Goal: Task Accomplishment & Management: Manage account settings

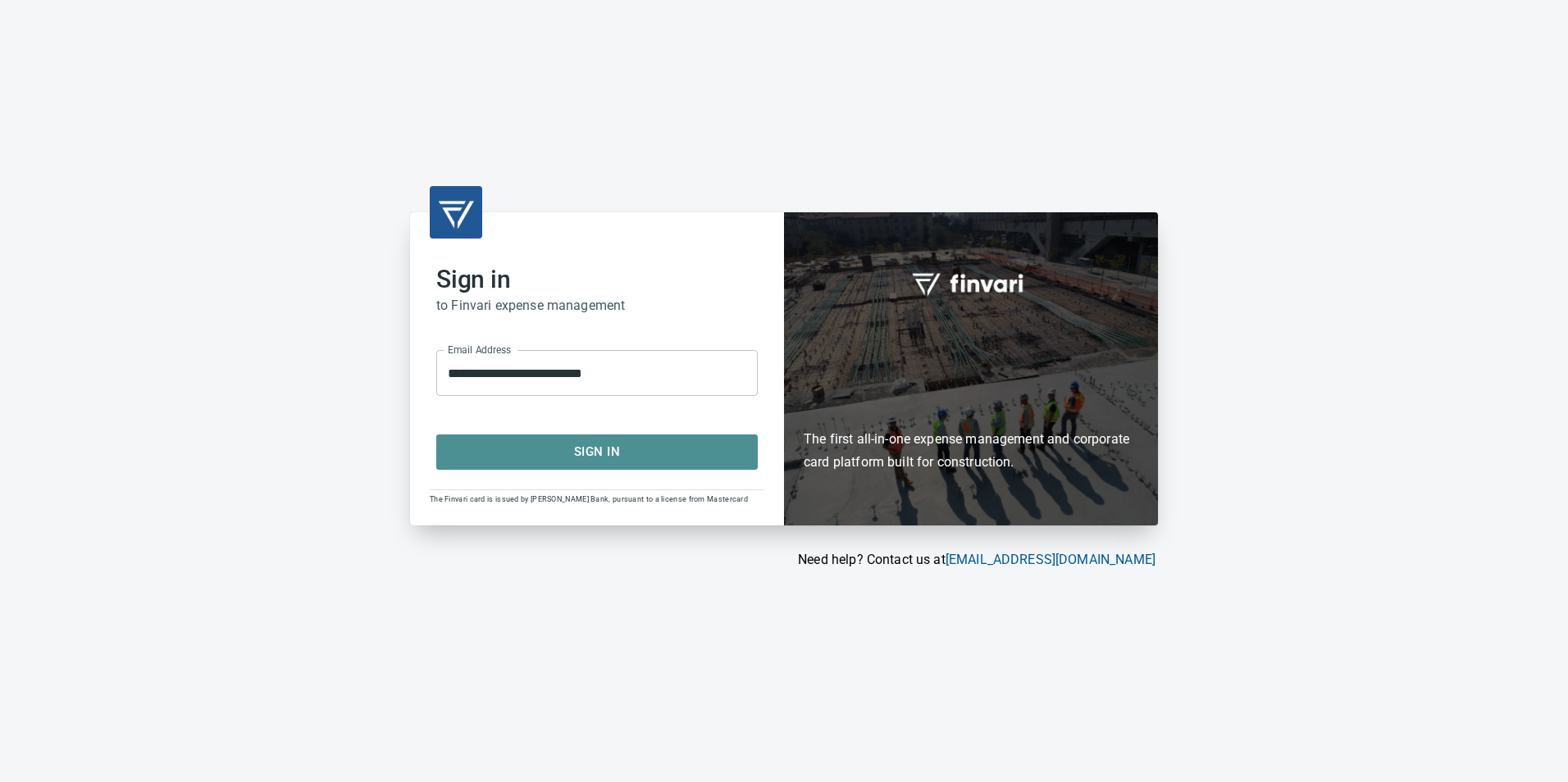
click at [583, 447] on span "Sign In" at bounding box center [597, 451] width 285 height 21
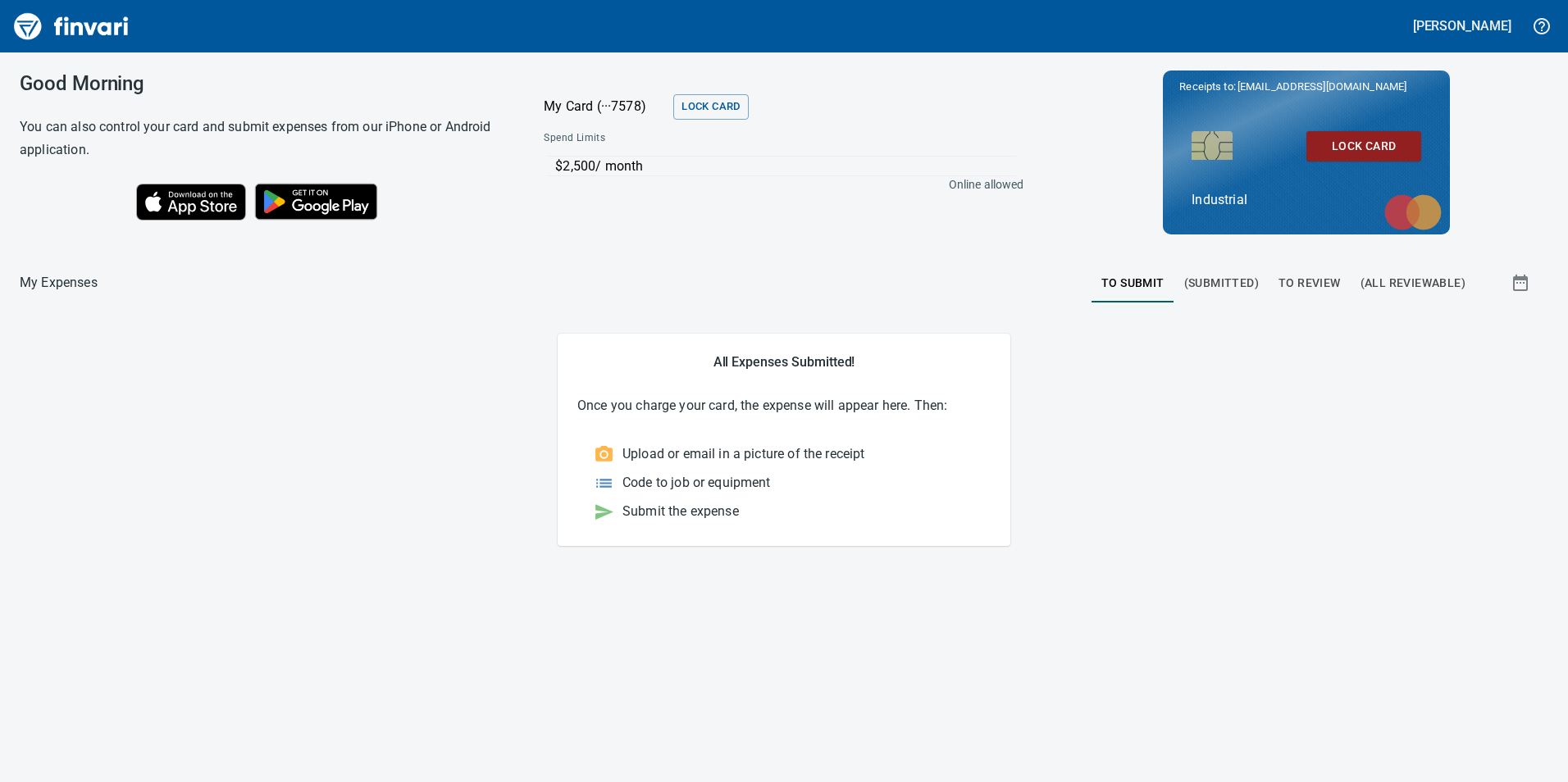
click at [1312, 276] on span "To Review" at bounding box center [1310, 283] width 62 height 20
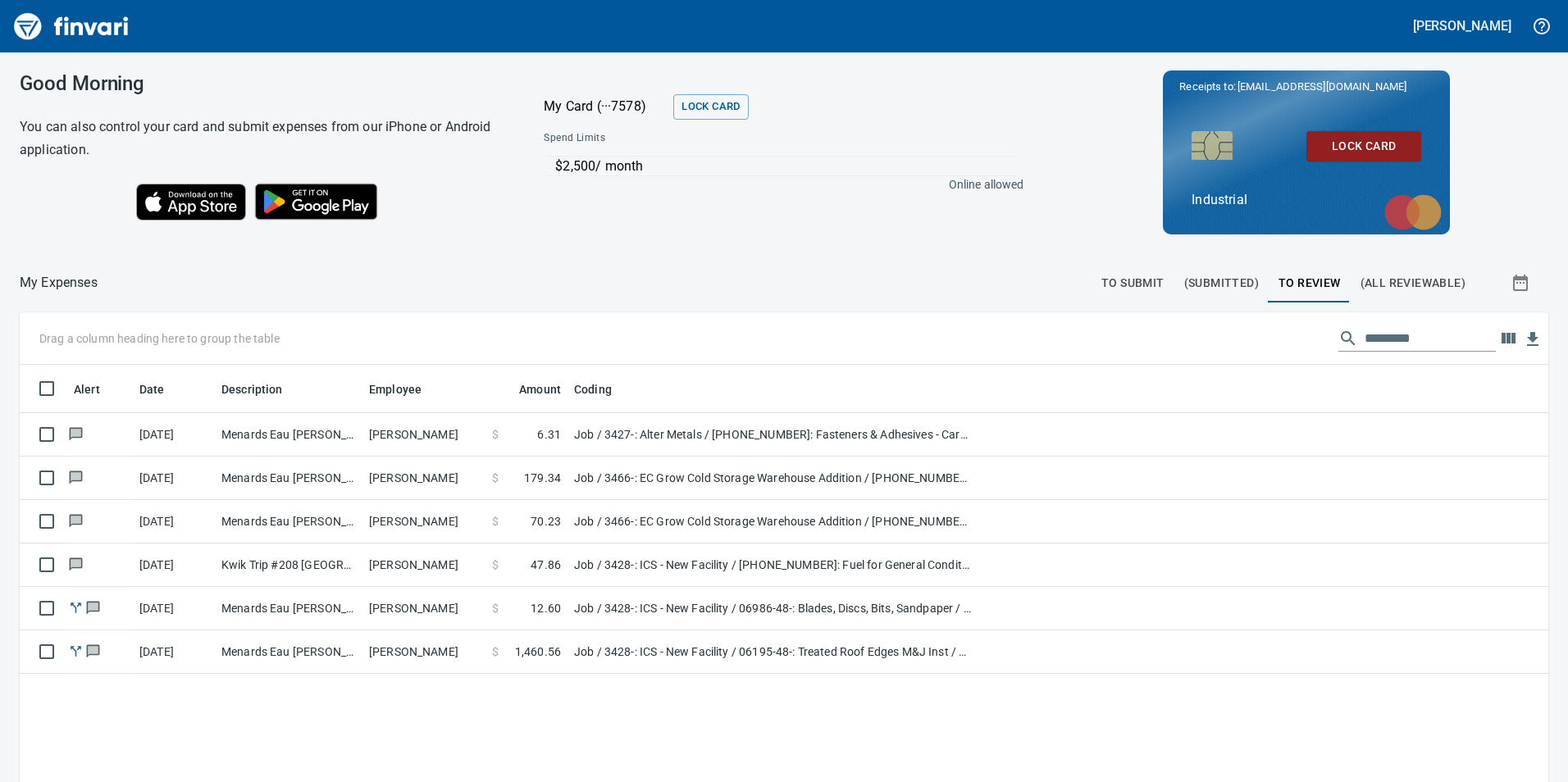
scroll to position [589, 1505]
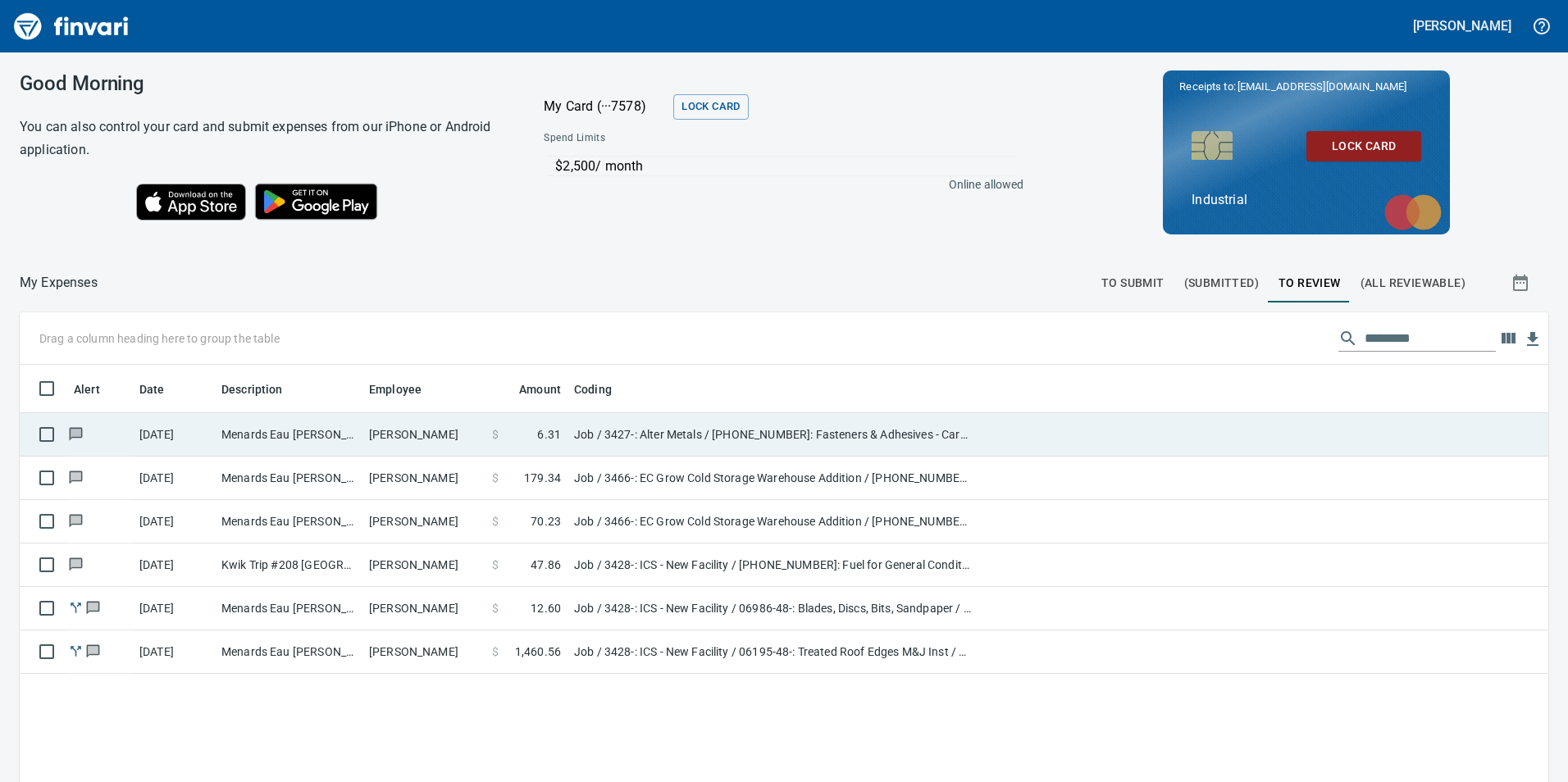
click at [329, 424] on td "Menards Eau Claire Wes Eau Claire WI" at bounding box center [288, 435] width 148 height 43
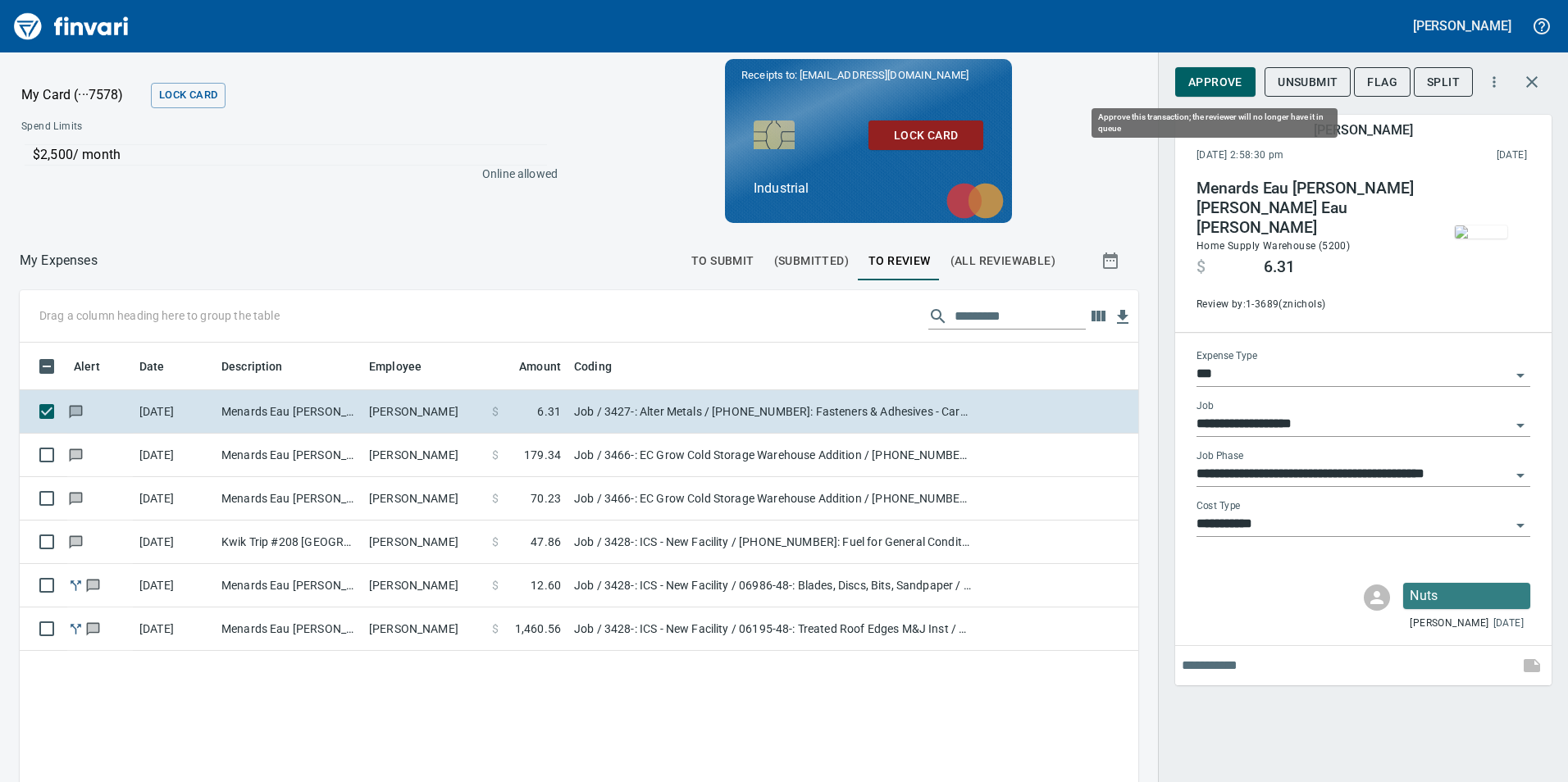
scroll to position [589, 1094]
click at [1235, 80] on span "Approve" at bounding box center [1215, 83] width 54 height 20
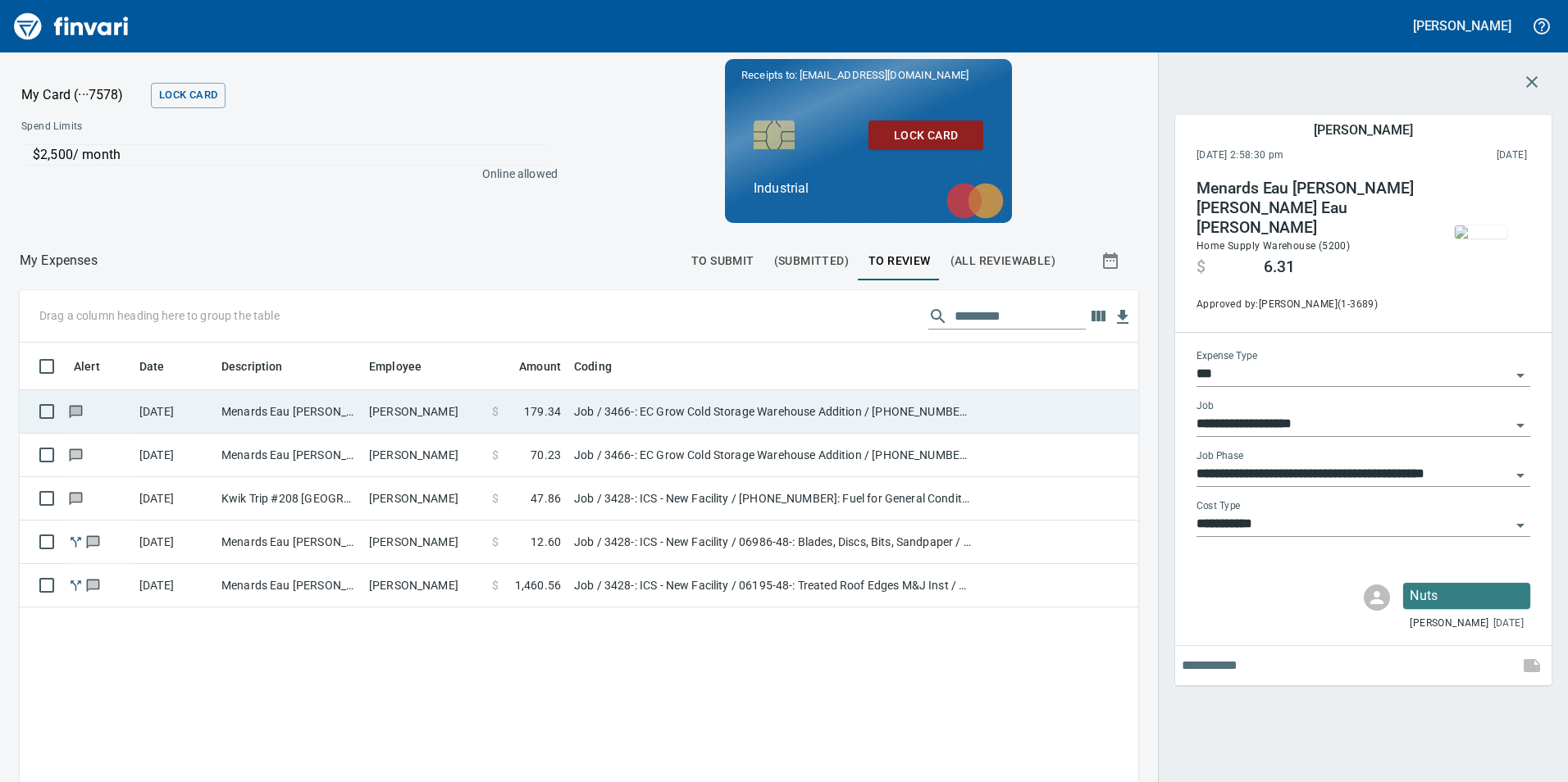
click at [310, 413] on td "Menards Eau Claire Wes Eau Claire WI" at bounding box center [288, 412] width 148 height 43
type input "**********"
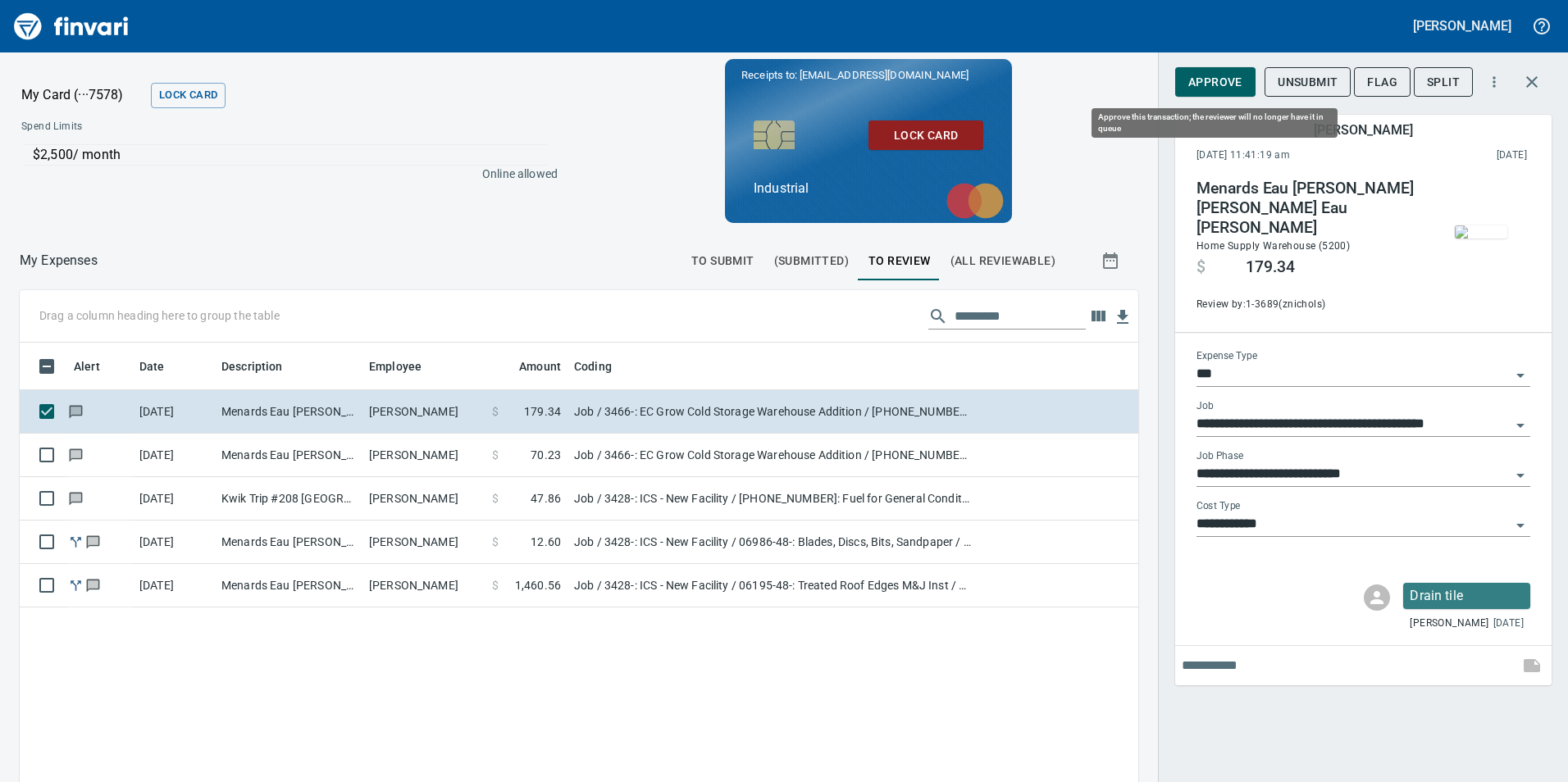
scroll to position [589, 1094]
click at [1203, 80] on span "Approve" at bounding box center [1215, 83] width 54 height 20
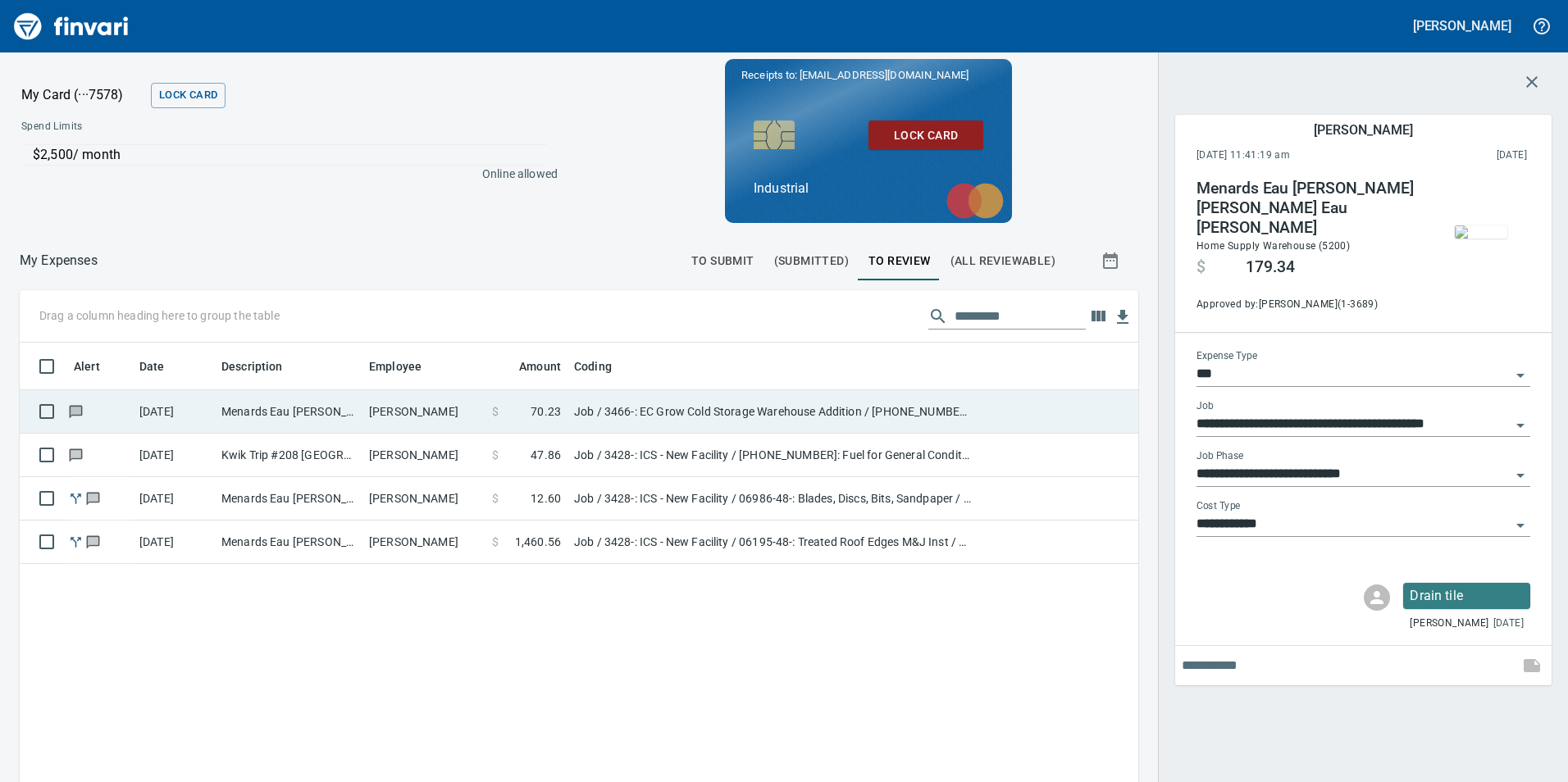
click at [300, 413] on td "Menards Eau Claire Wes Eau Claire WI" at bounding box center [288, 412] width 148 height 43
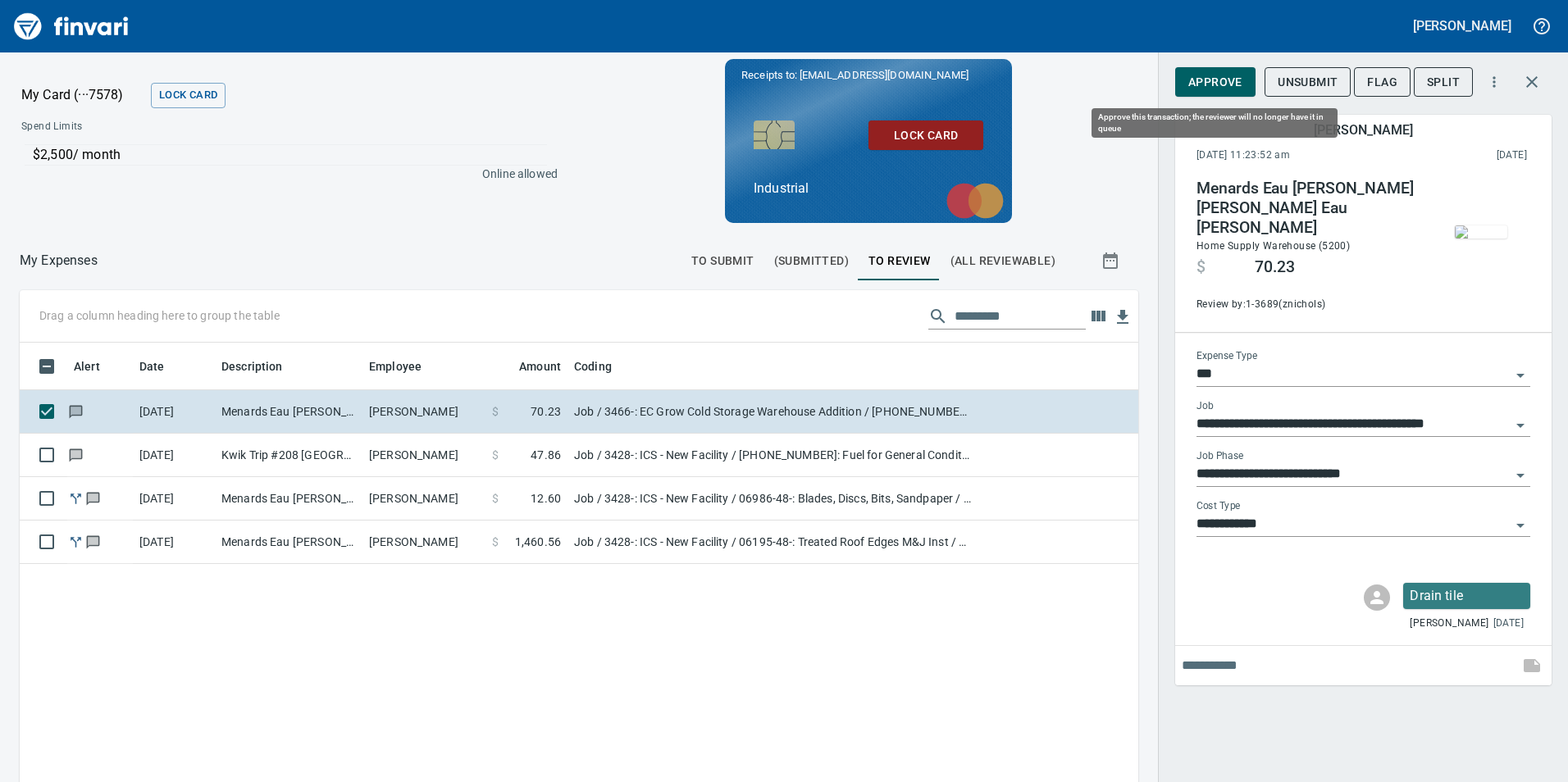
scroll to position [589, 1094]
click at [1485, 238] on img "button" at bounding box center [1481, 232] width 52 height 13
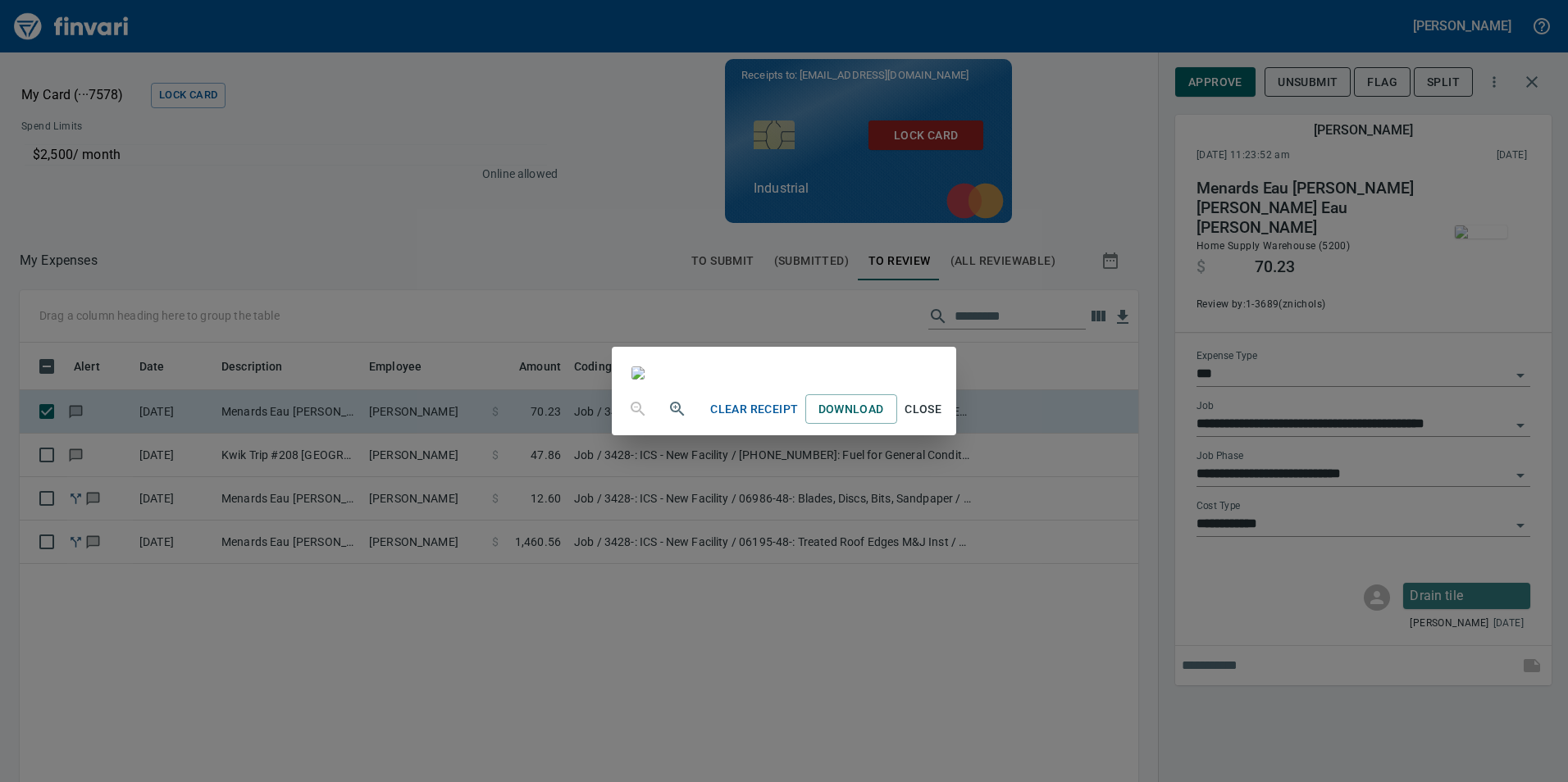
click at [1211, 35] on div "Clear Receipt Download Close" at bounding box center [784, 391] width 1568 height 782
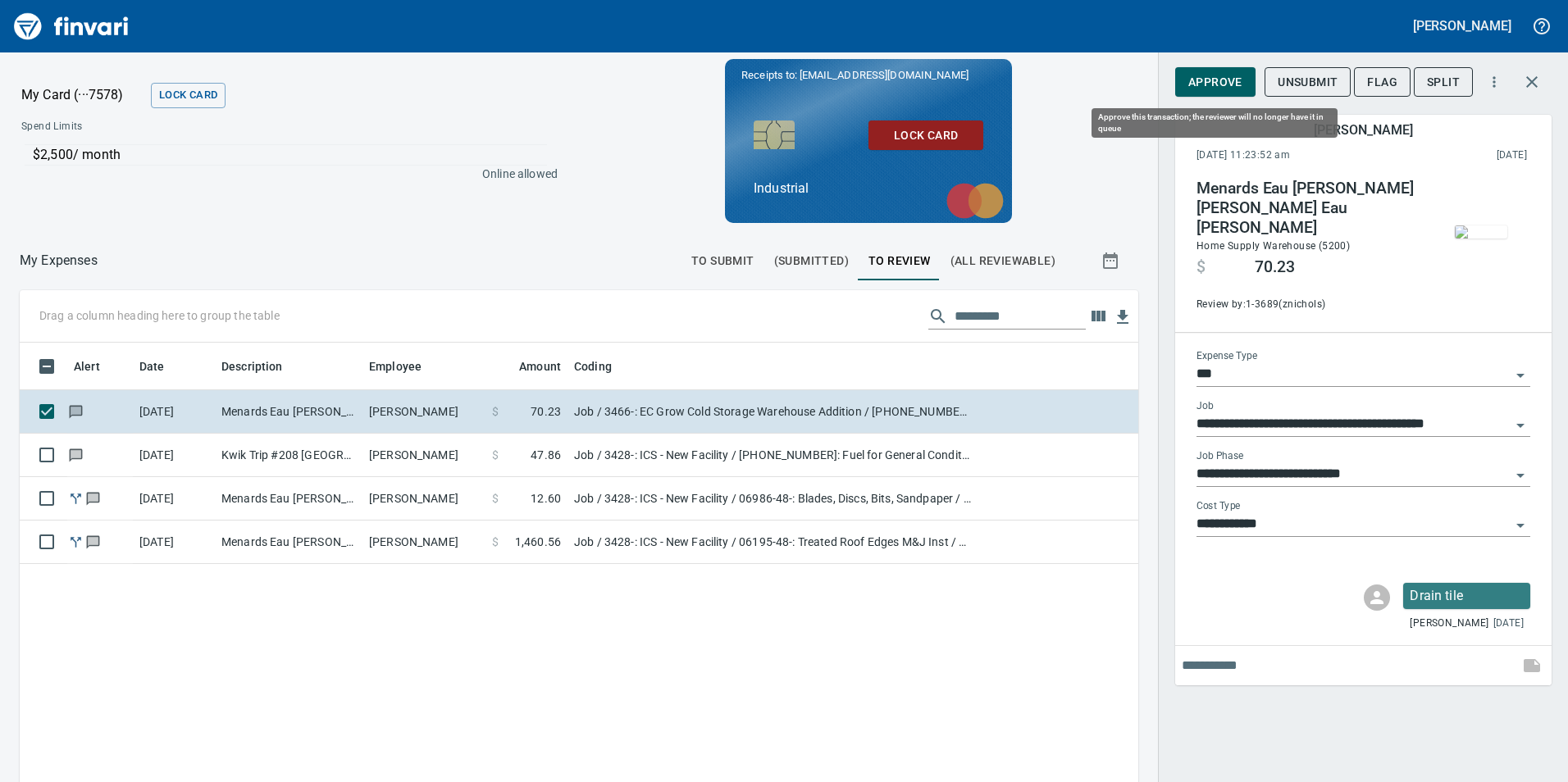
click at [1211, 80] on span "Approve" at bounding box center [1215, 83] width 54 height 20
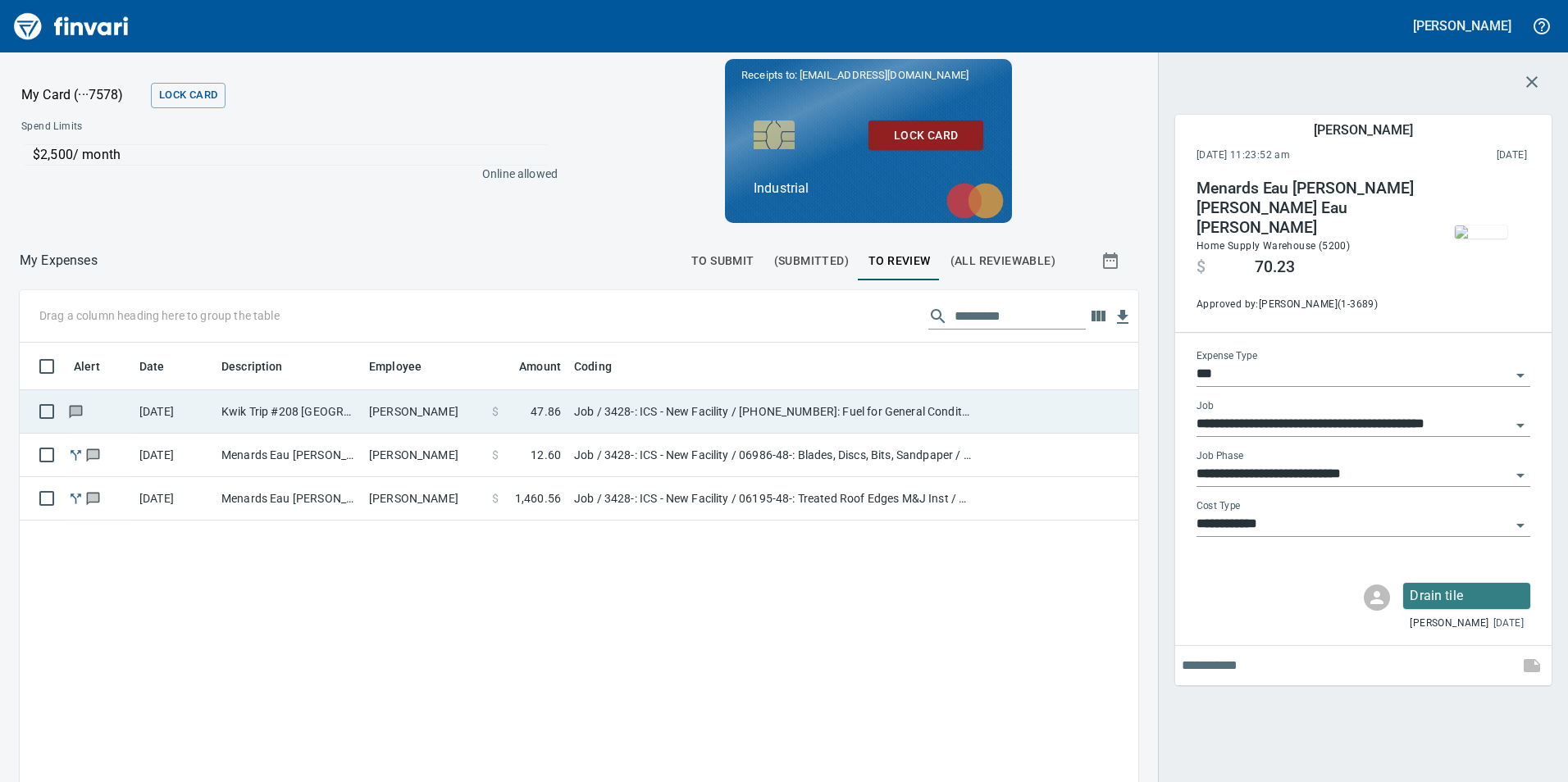
click at [338, 413] on td "Kwik Trip #208 Altoona WI" at bounding box center [288, 412] width 148 height 43
type input "**********"
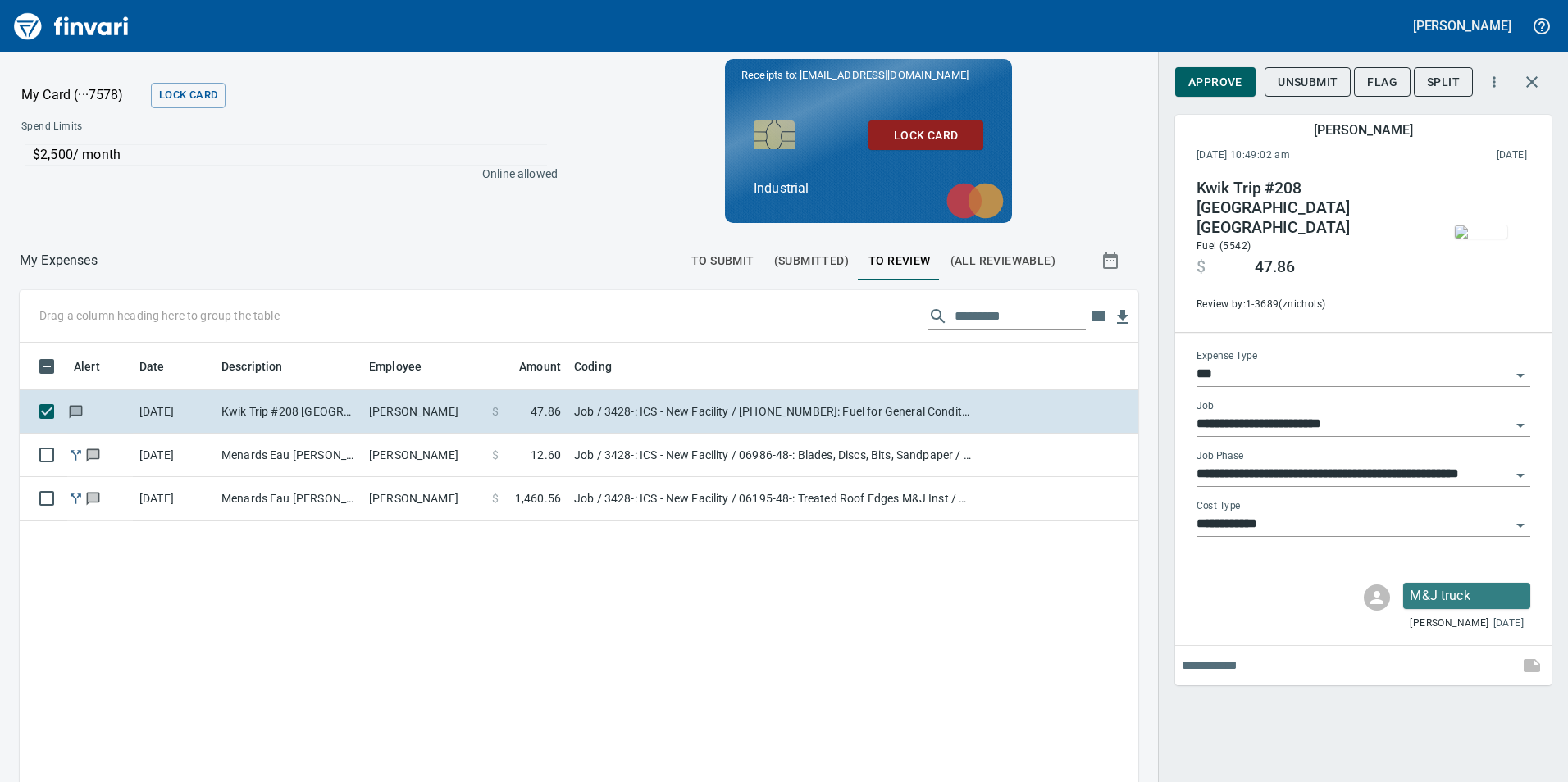
click at [1481, 226] on img "button" at bounding box center [1481, 232] width 52 height 13
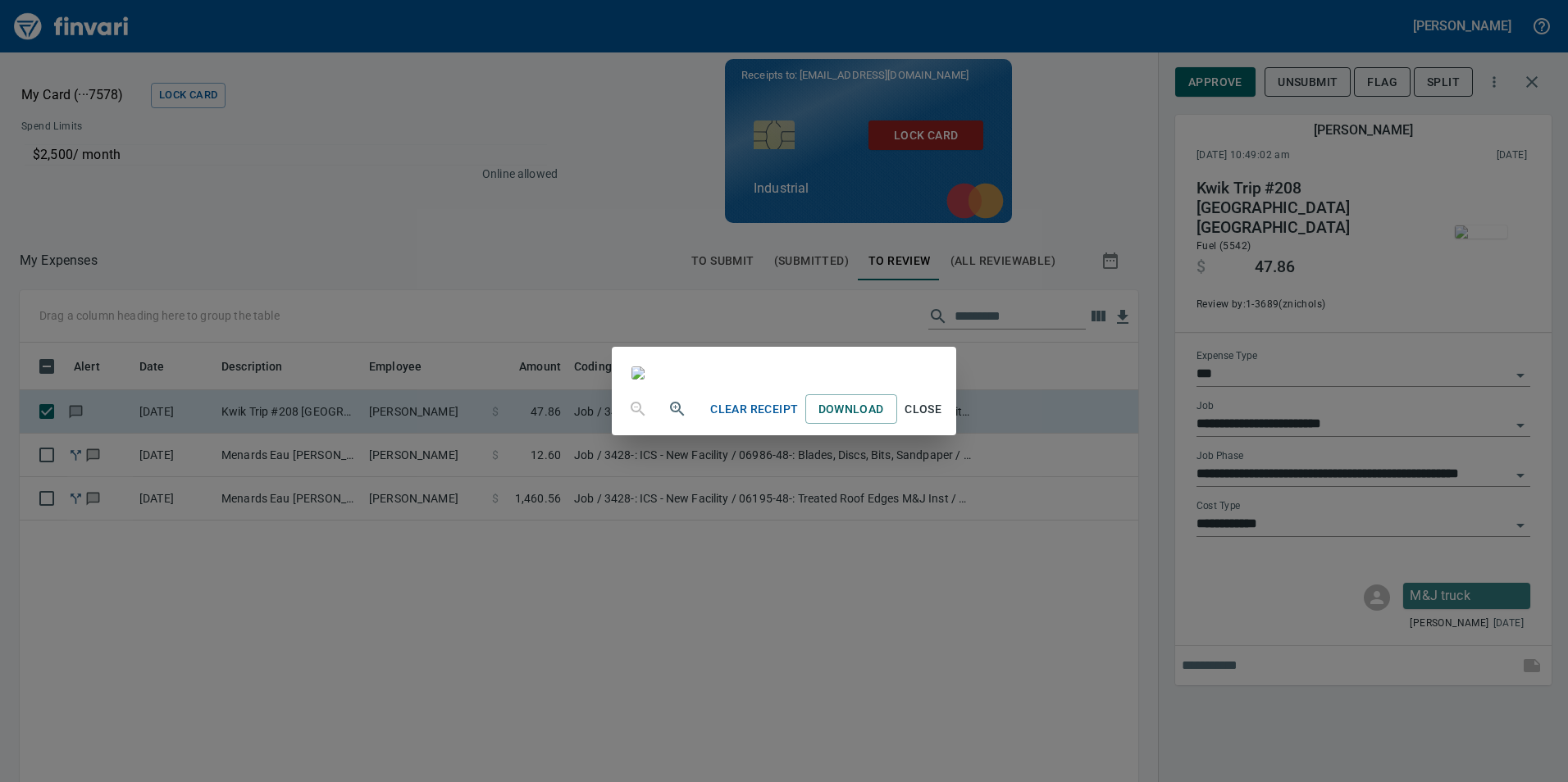
click at [1176, 20] on div "Clear Receipt Download Close" at bounding box center [784, 391] width 1568 height 782
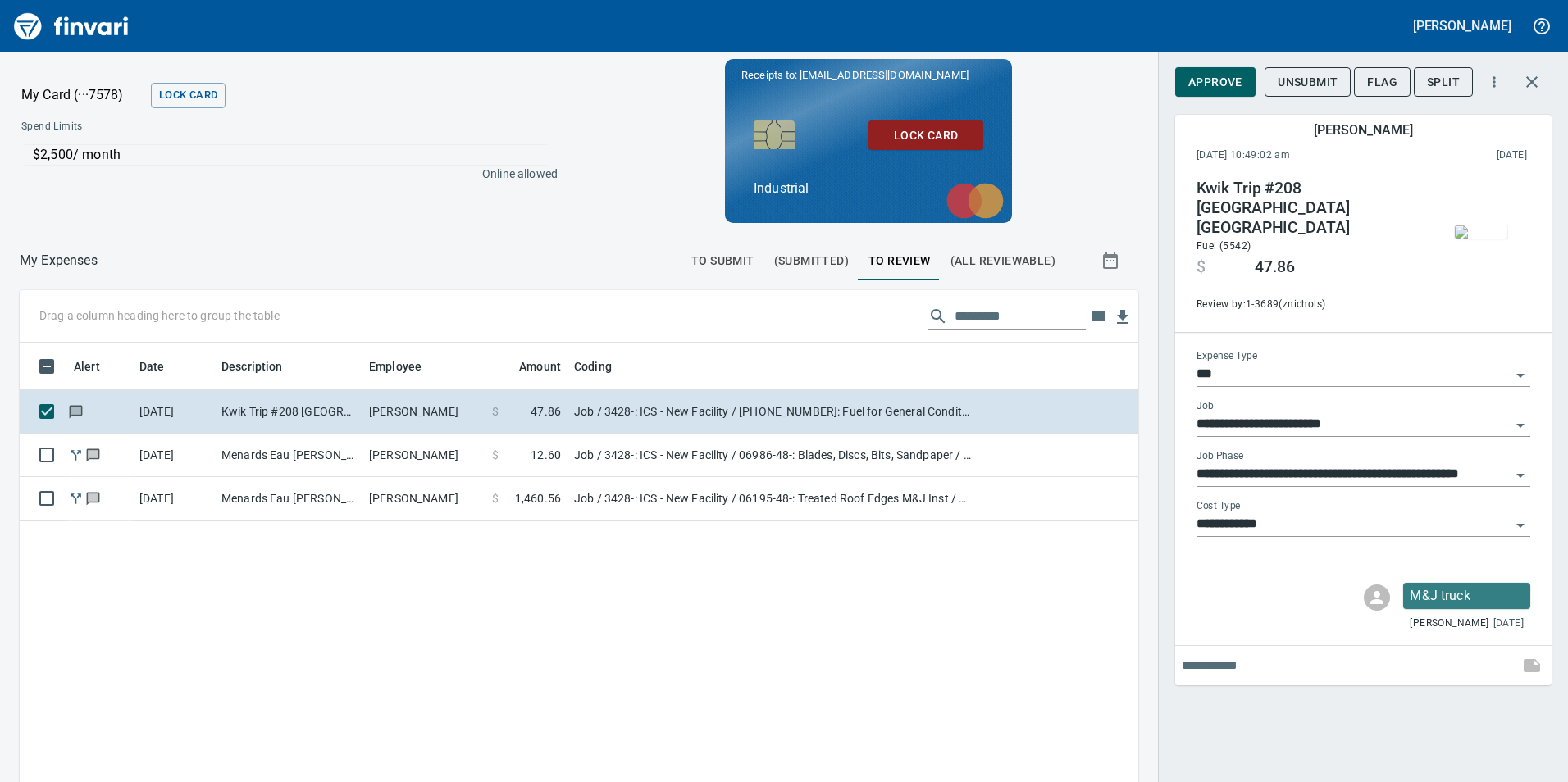
scroll to position [589, 1094]
click at [1195, 84] on span "Approve" at bounding box center [1215, 83] width 54 height 20
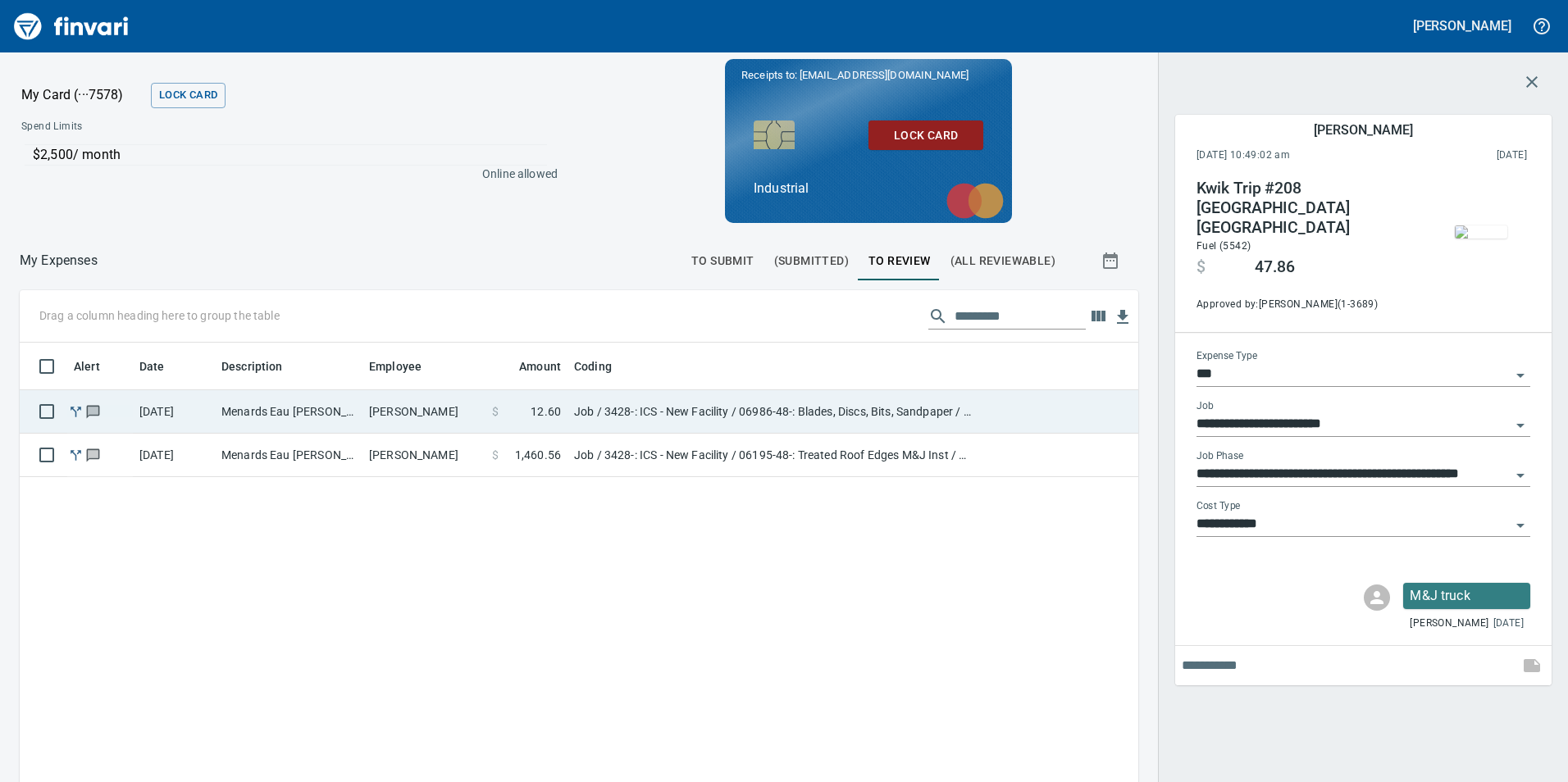
click at [365, 415] on td "Aaron Parpart" at bounding box center [424, 412] width 123 height 43
type input "**********"
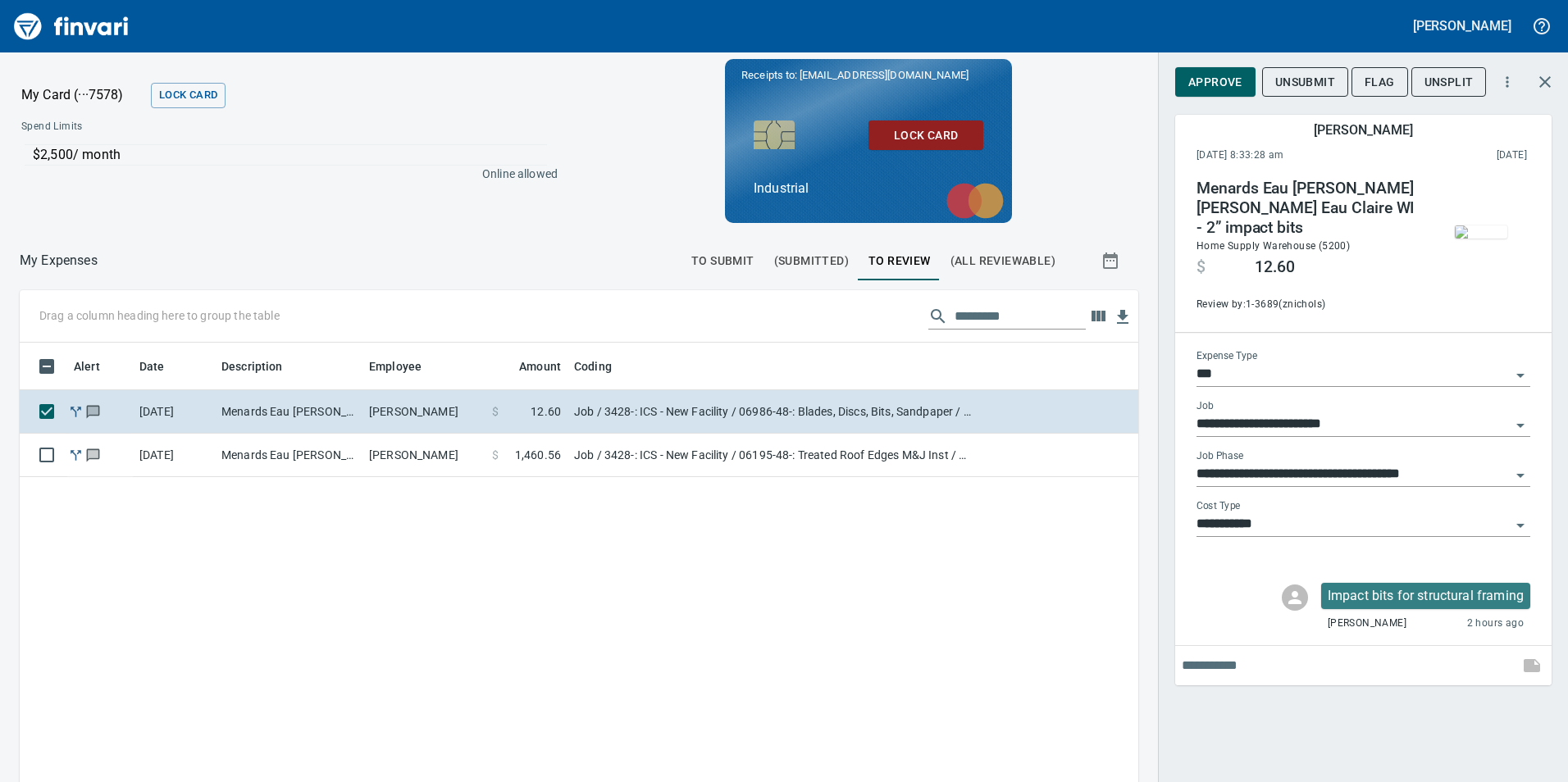
click at [1473, 228] on img "button" at bounding box center [1481, 232] width 52 height 13
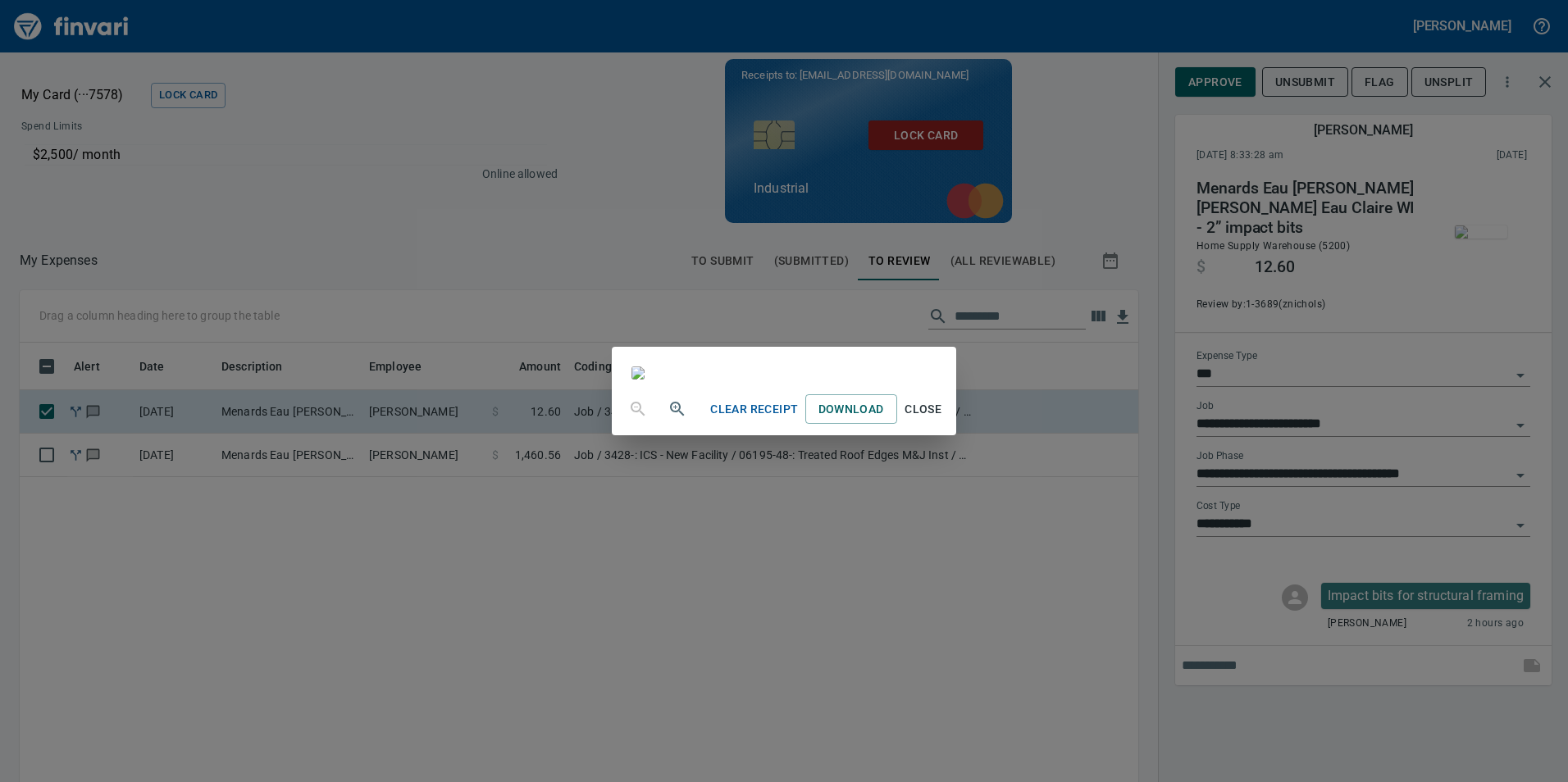
click at [1153, 4] on div "Clear Receipt Download Close" at bounding box center [784, 391] width 1568 height 782
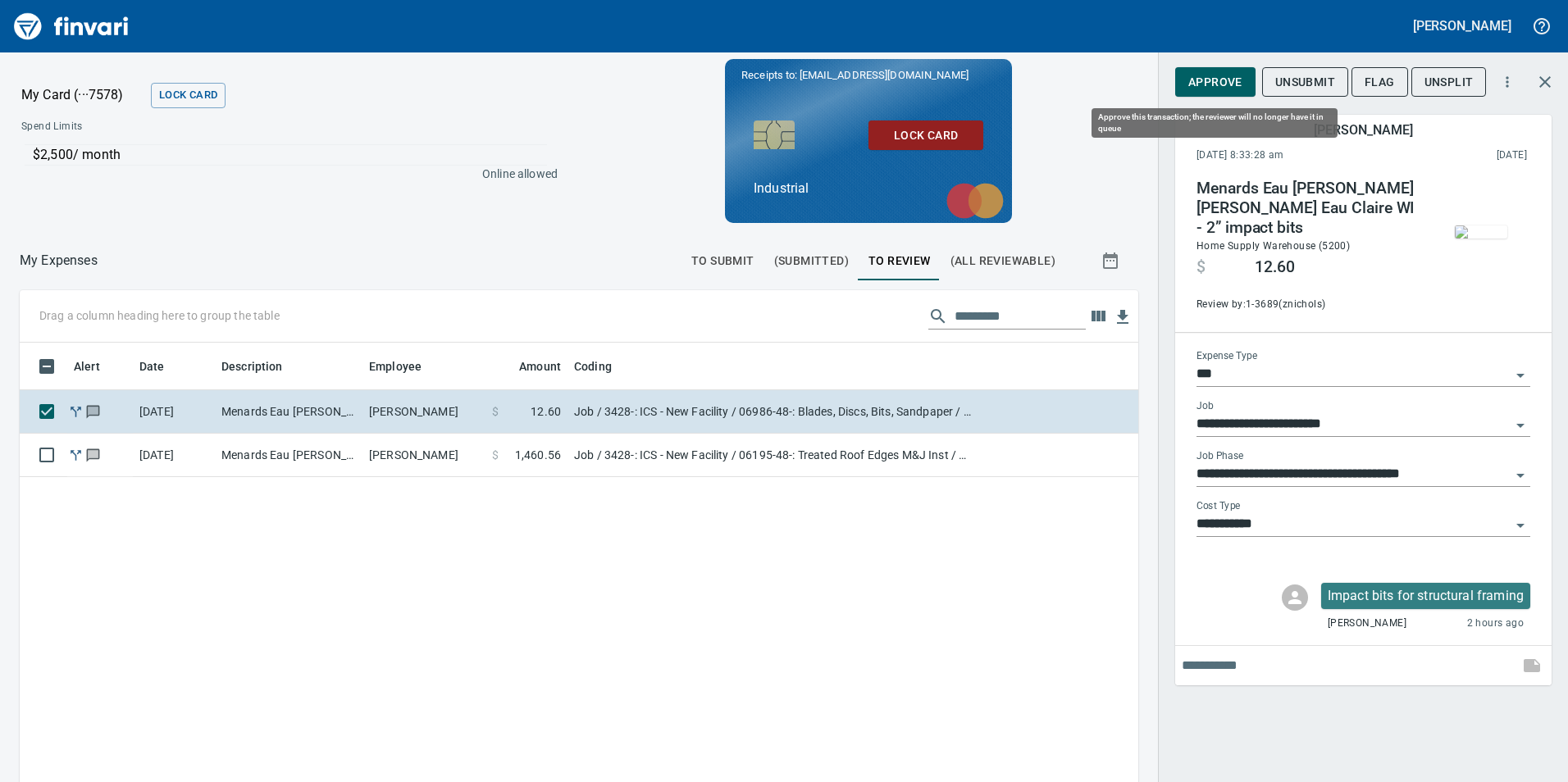
click at [1186, 79] on button "Approve" at bounding box center [1216, 82] width 81 height 30
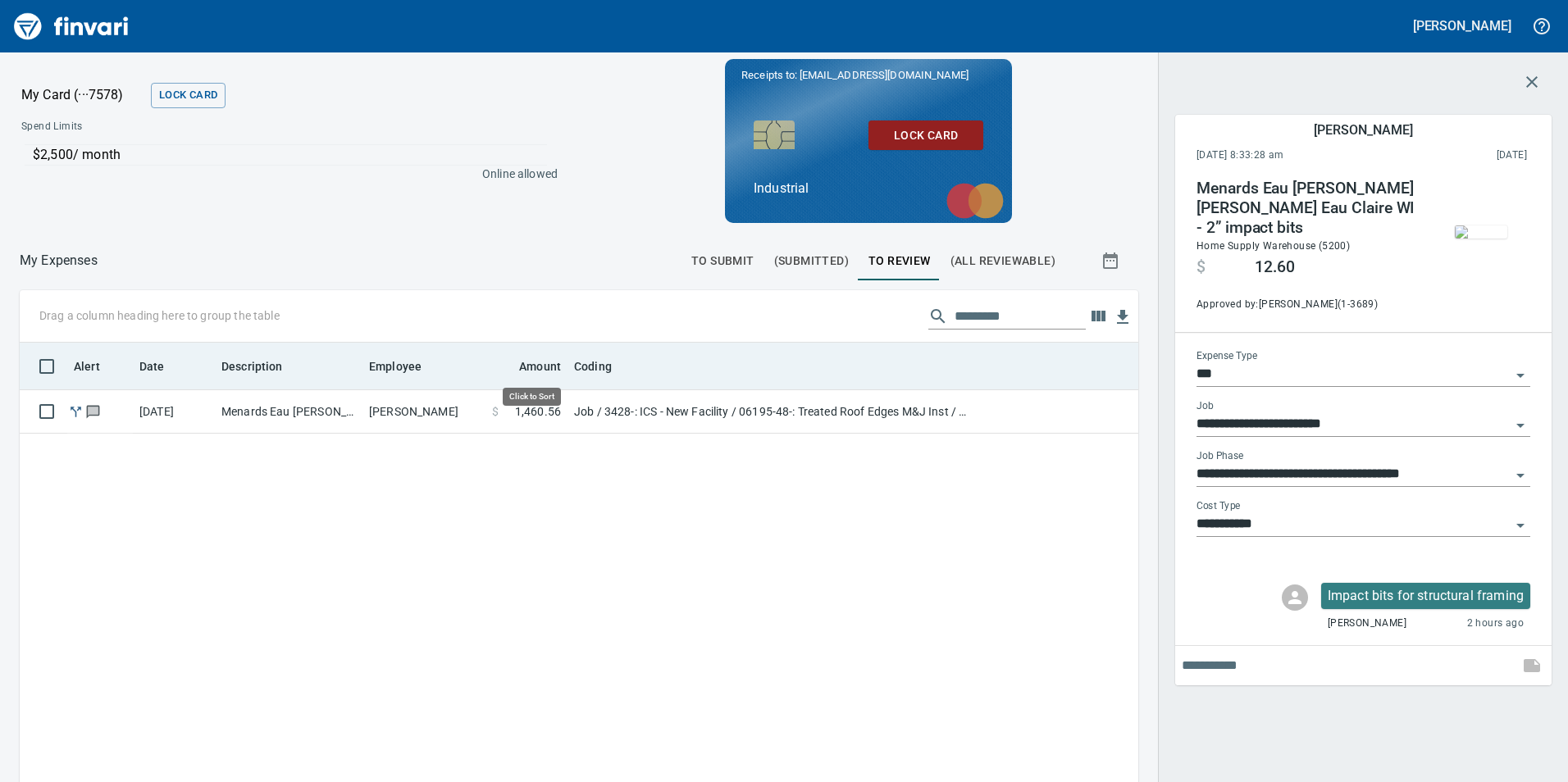
scroll to position [589, 1094]
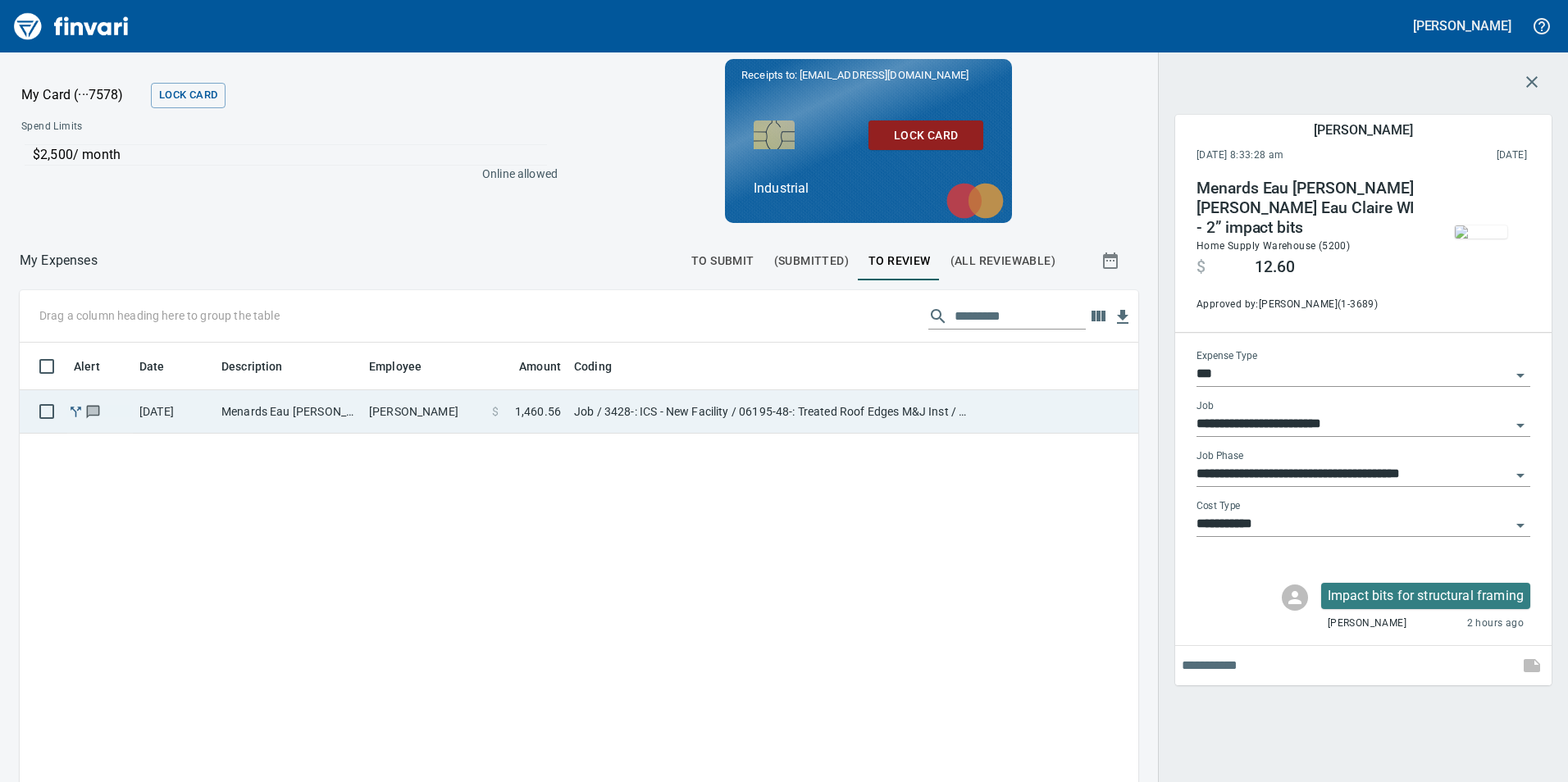
click at [380, 418] on td "Aaron Parpart" at bounding box center [424, 412] width 123 height 43
type input "**********"
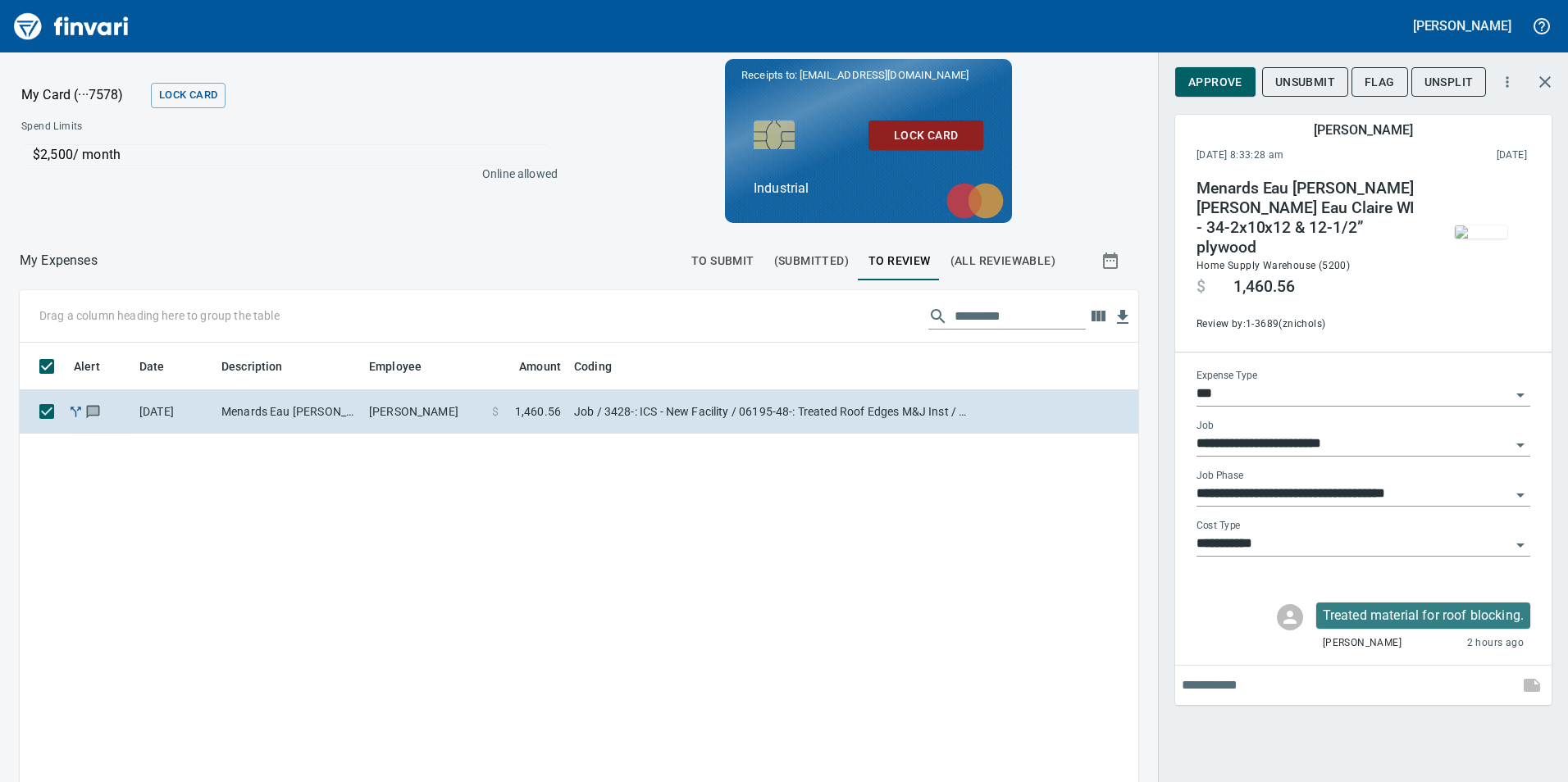
click at [1459, 238] on img "button" at bounding box center [1481, 232] width 52 height 13
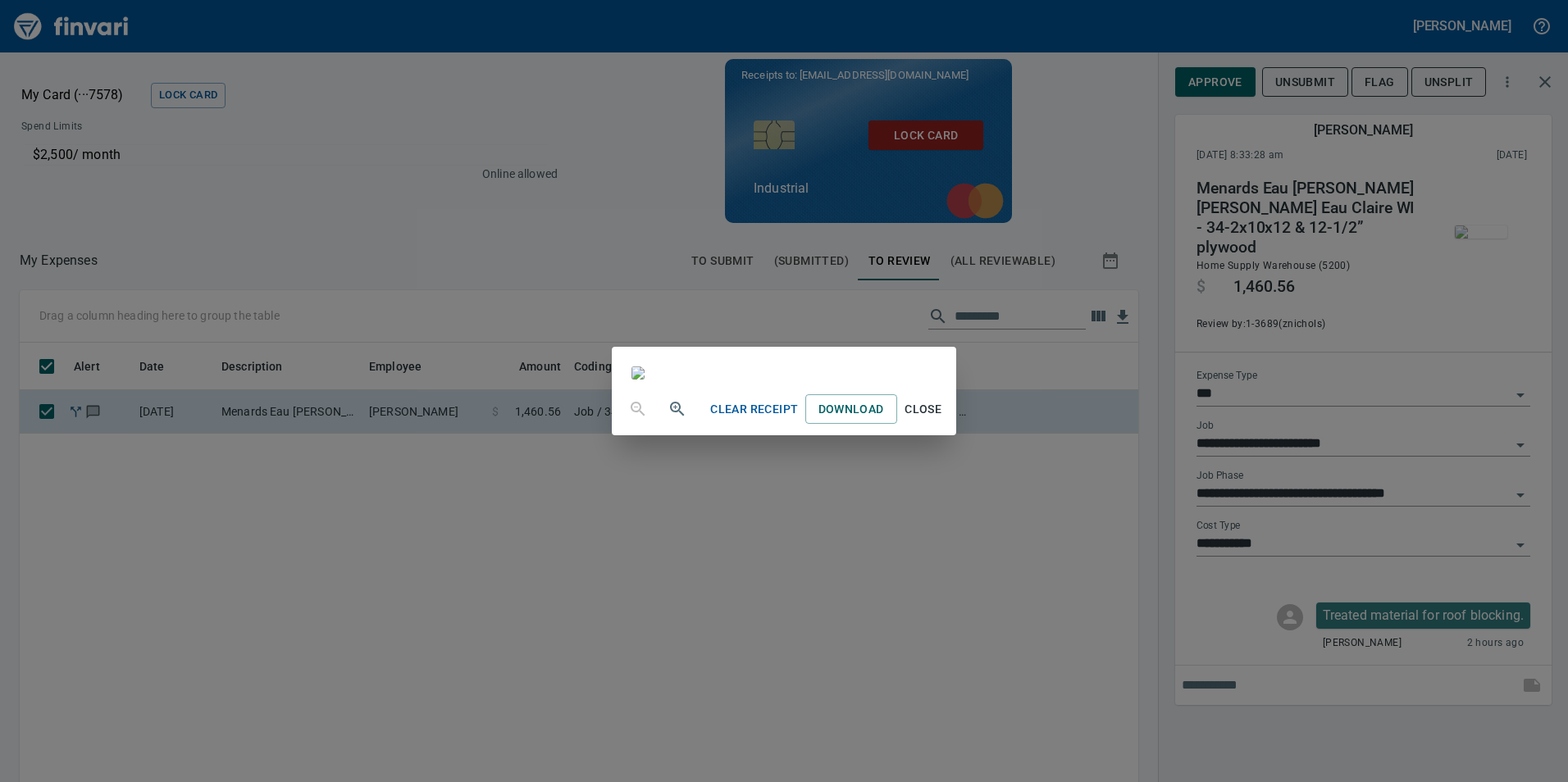
scroll to position [182, 0]
click at [1198, 19] on div "Clear Receipt Download Close" at bounding box center [784, 391] width 1568 height 782
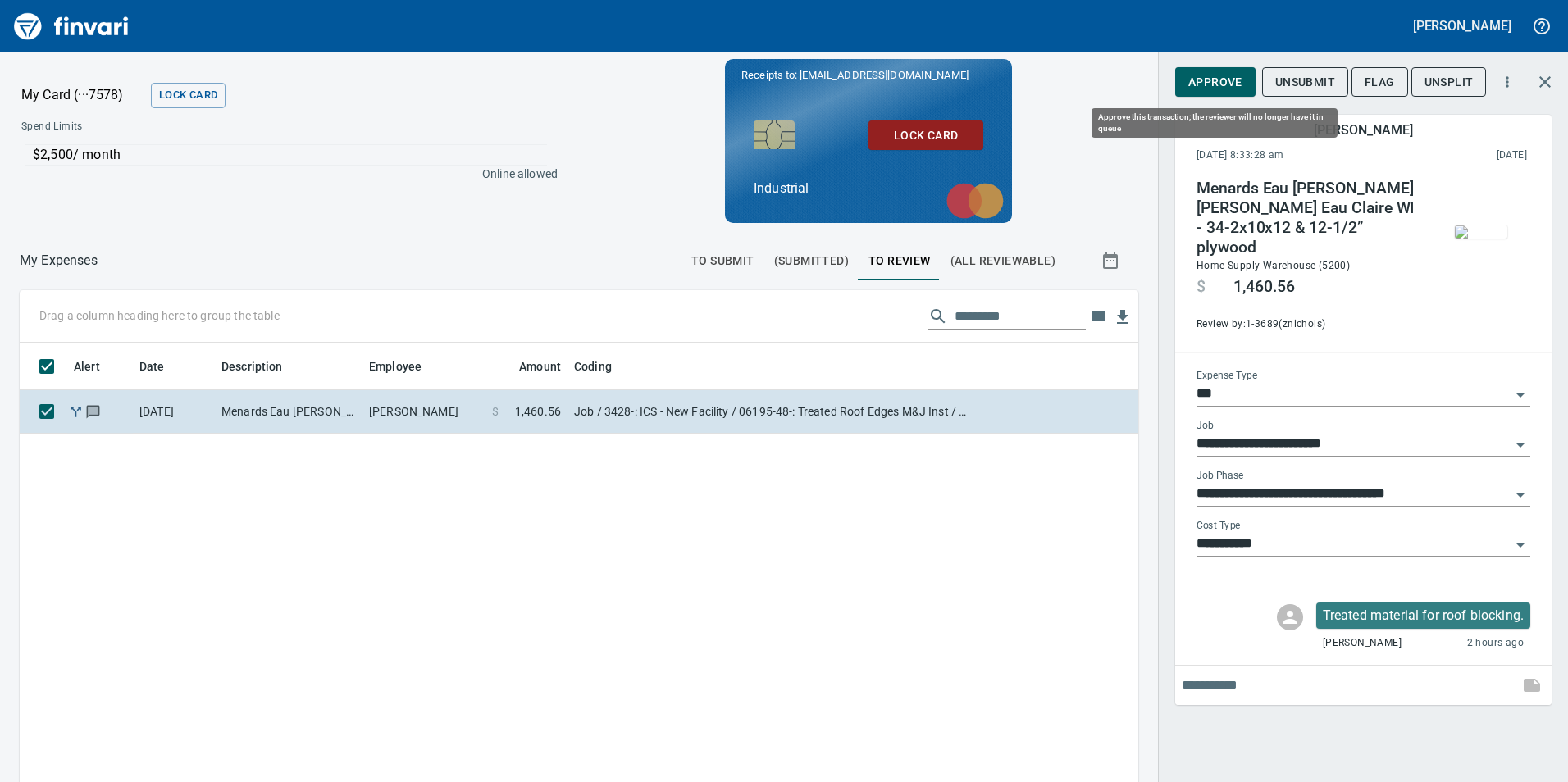
scroll to position [589, 1094]
click at [1208, 82] on span "Approve" at bounding box center [1215, 83] width 54 height 20
